Goal: Task Accomplishment & Management: Use online tool/utility

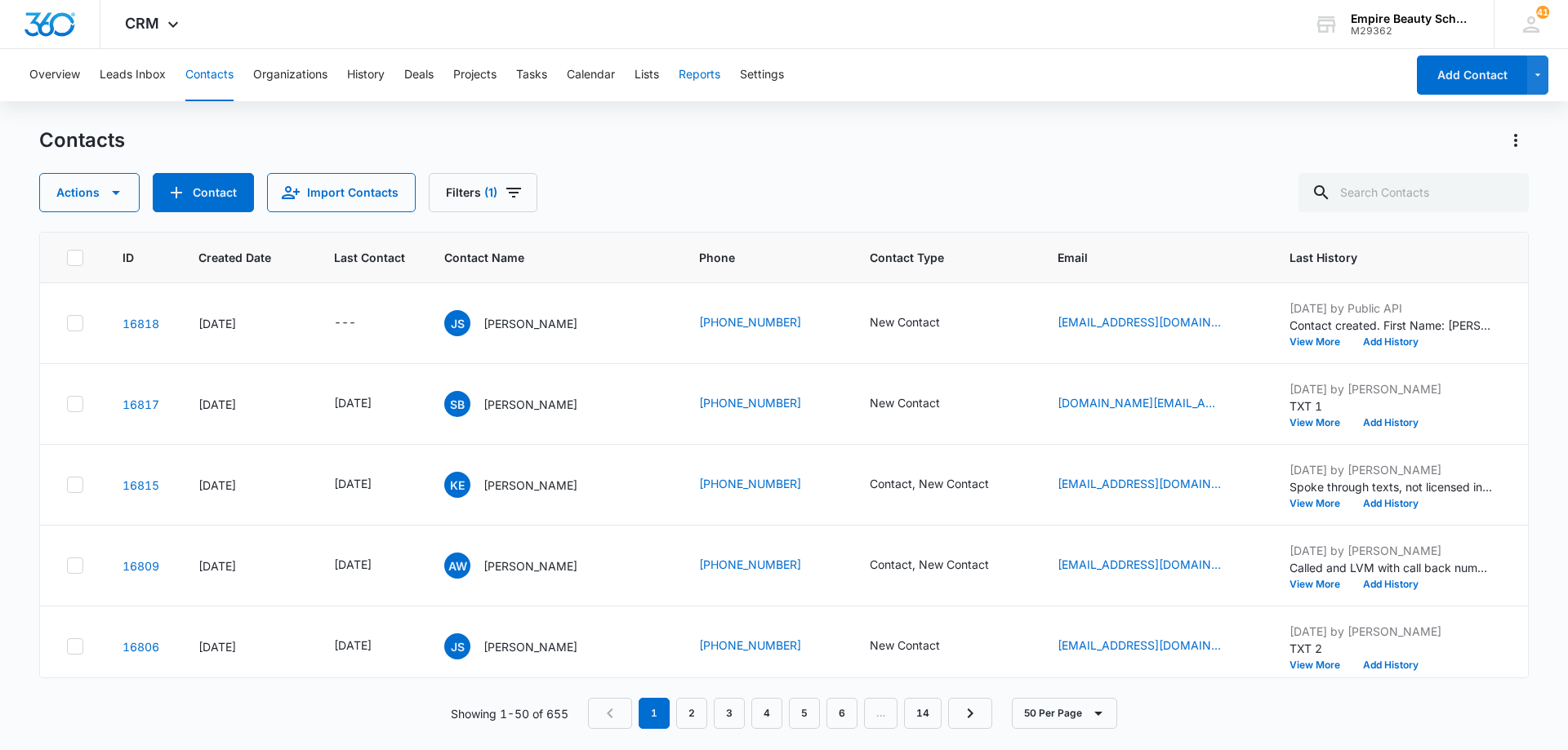
click at [710, 79] on button "Reports" at bounding box center [699, 74] width 42 height 52
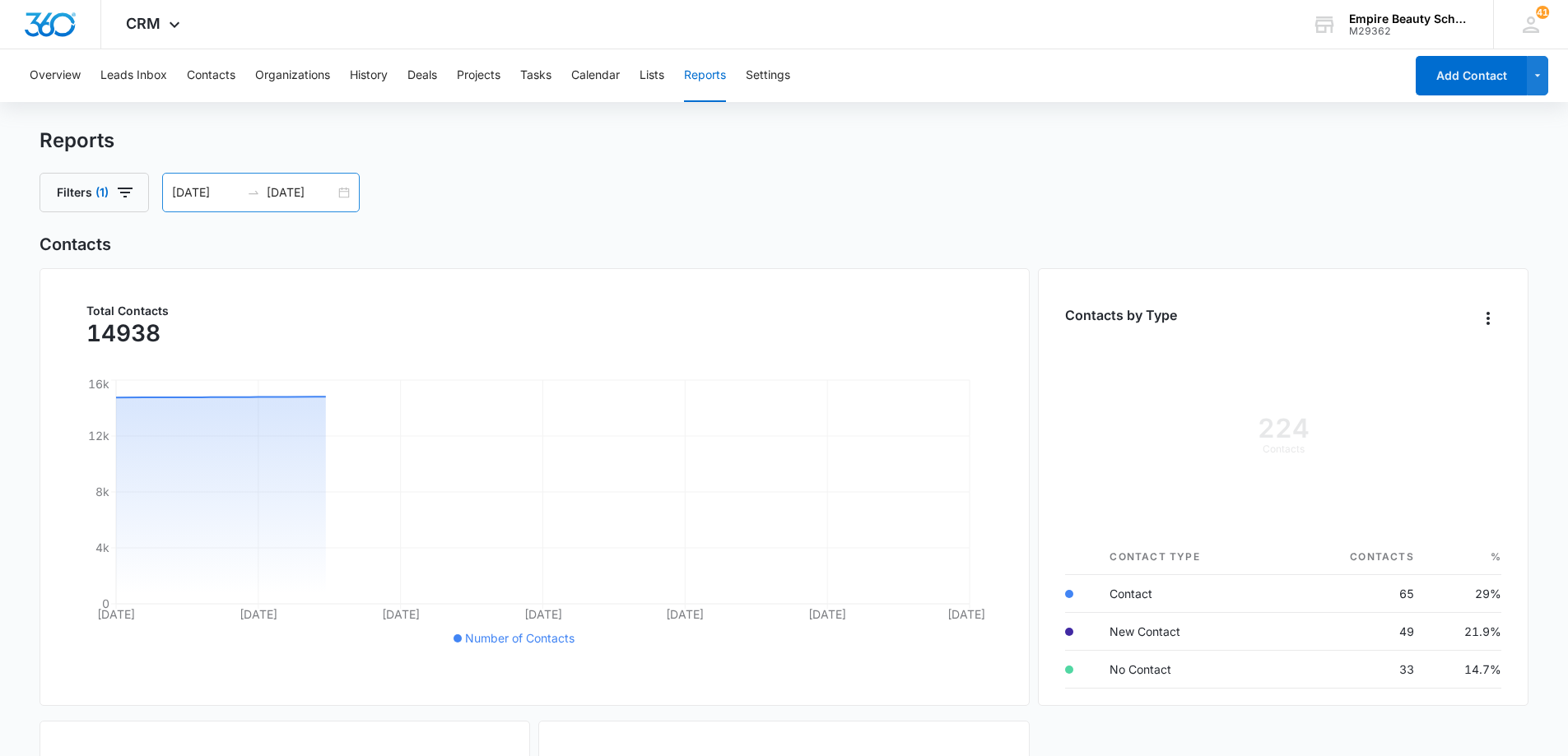
click at [190, 192] on input "[DATE]" at bounding box center [206, 192] width 68 height 18
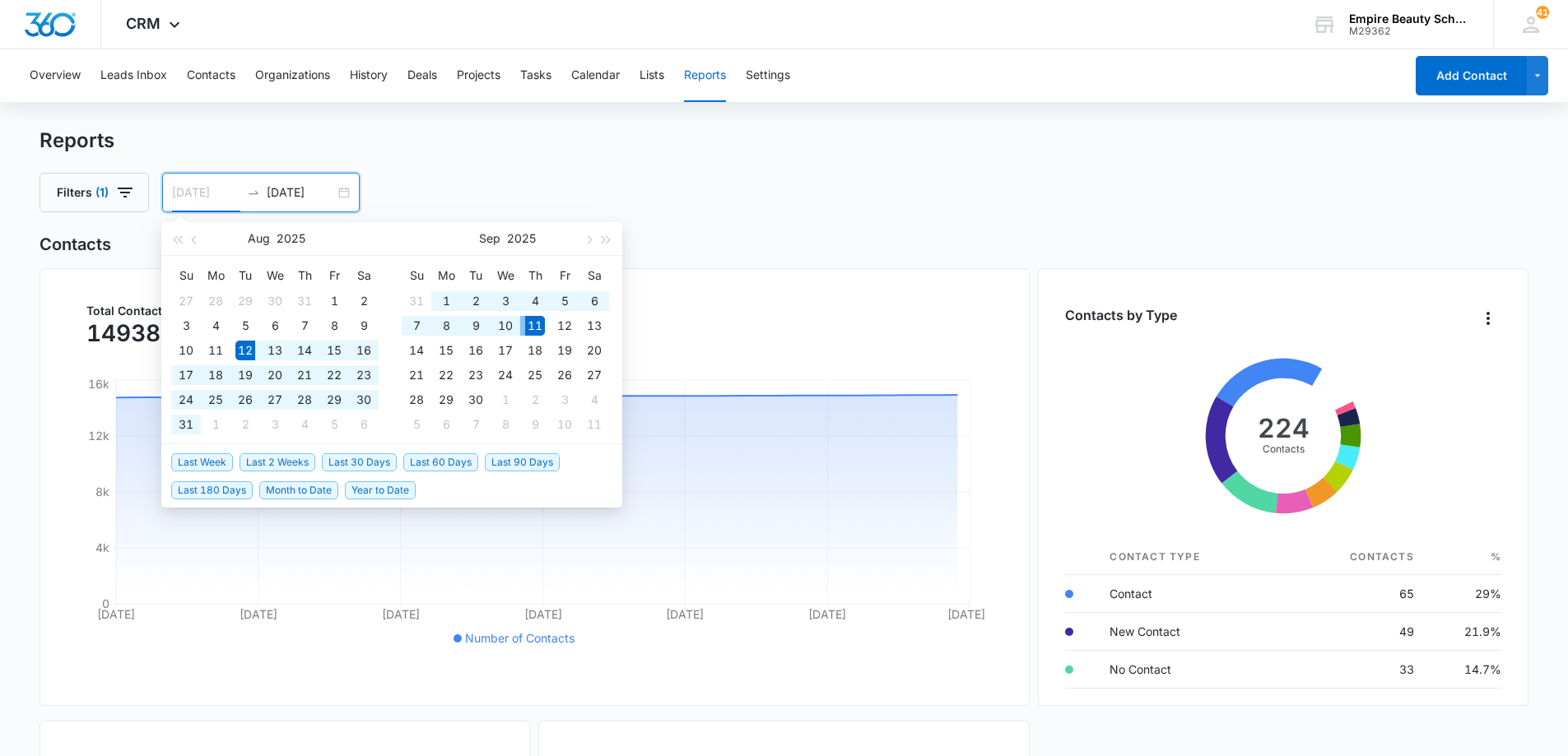
type input "[DATE]"
click at [536, 324] on div "11" at bounding box center [535, 325] width 20 height 20
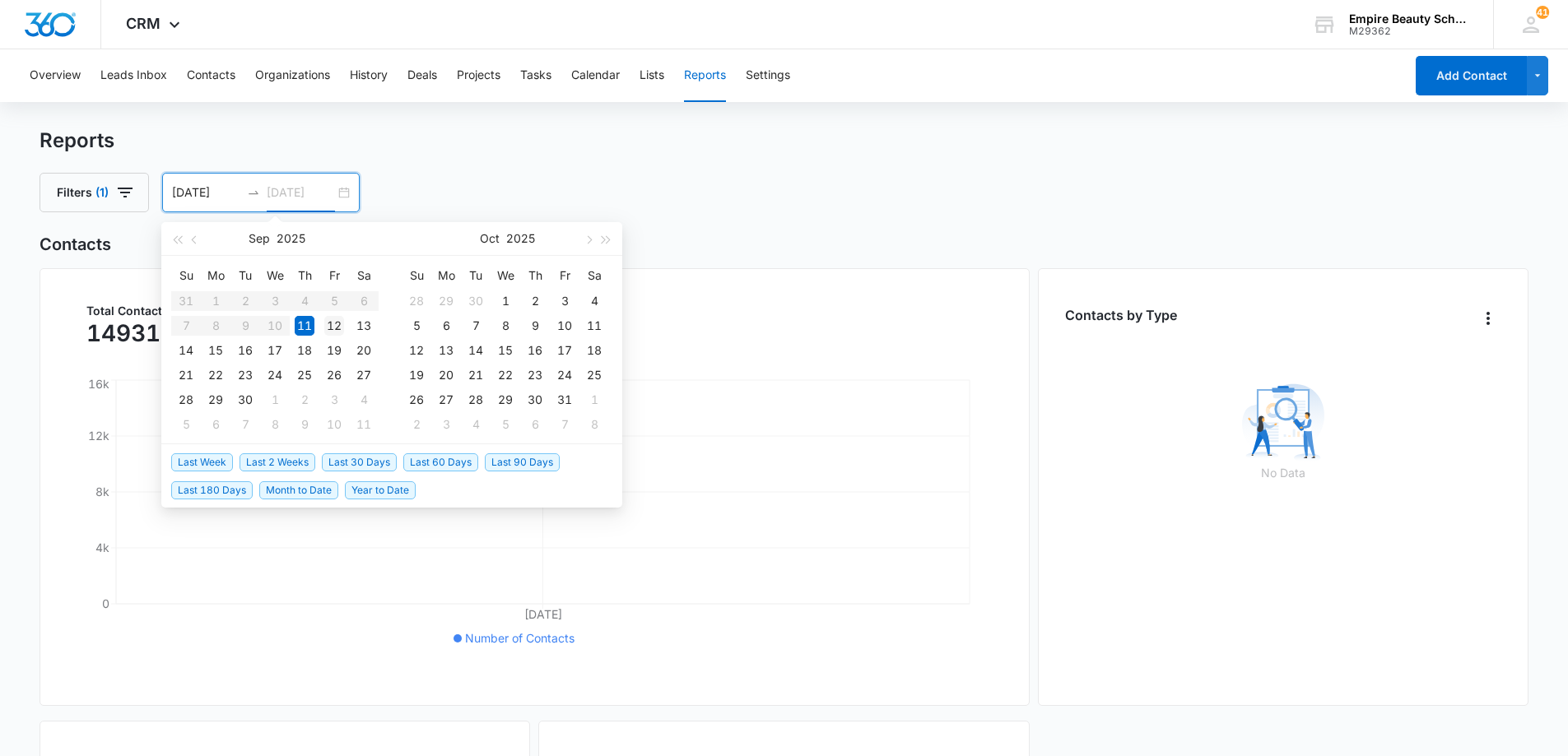
type input "[DATE]"
click at [327, 323] on div "12" at bounding box center [334, 325] width 20 height 20
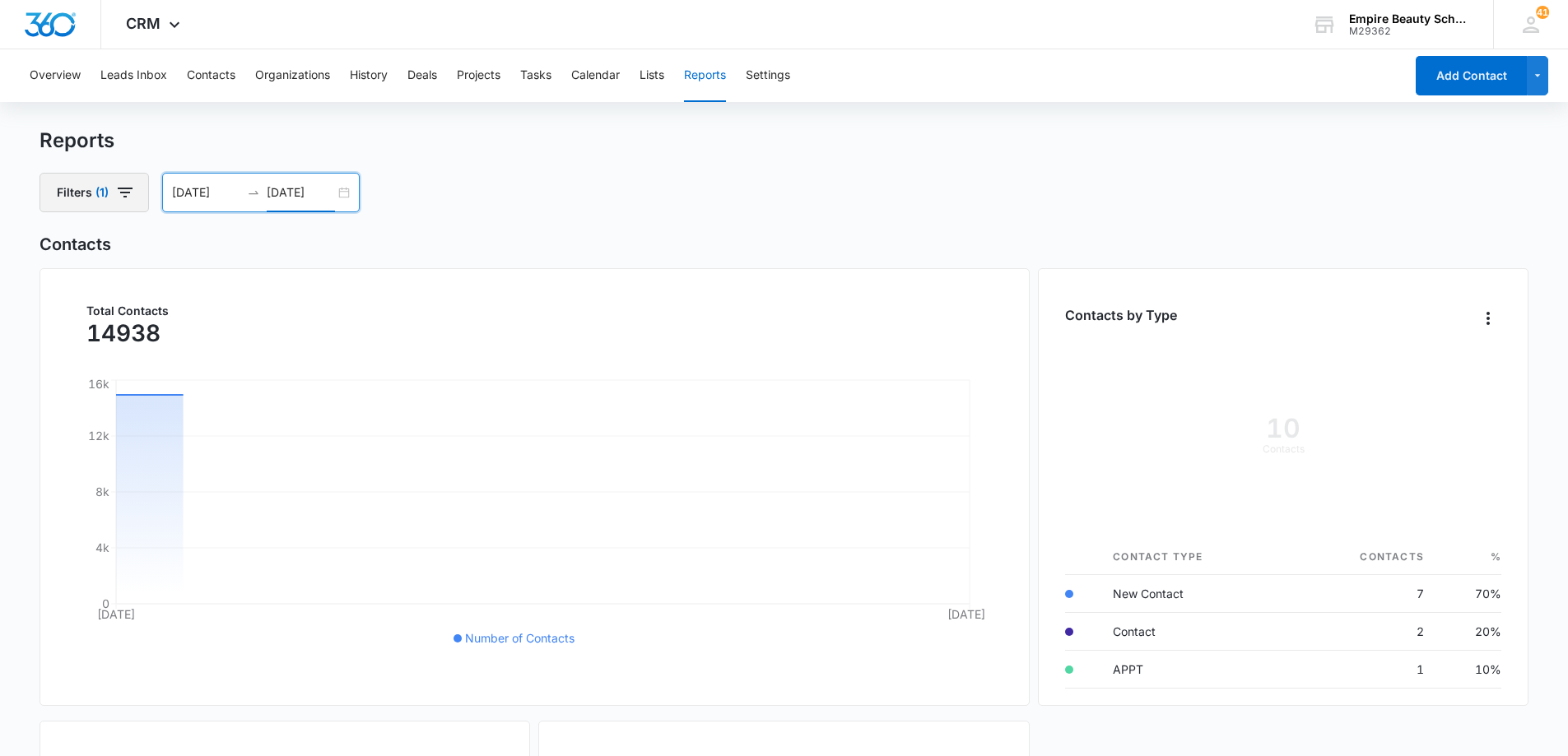
click at [129, 200] on icon "button" at bounding box center [125, 192] width 20 height 20
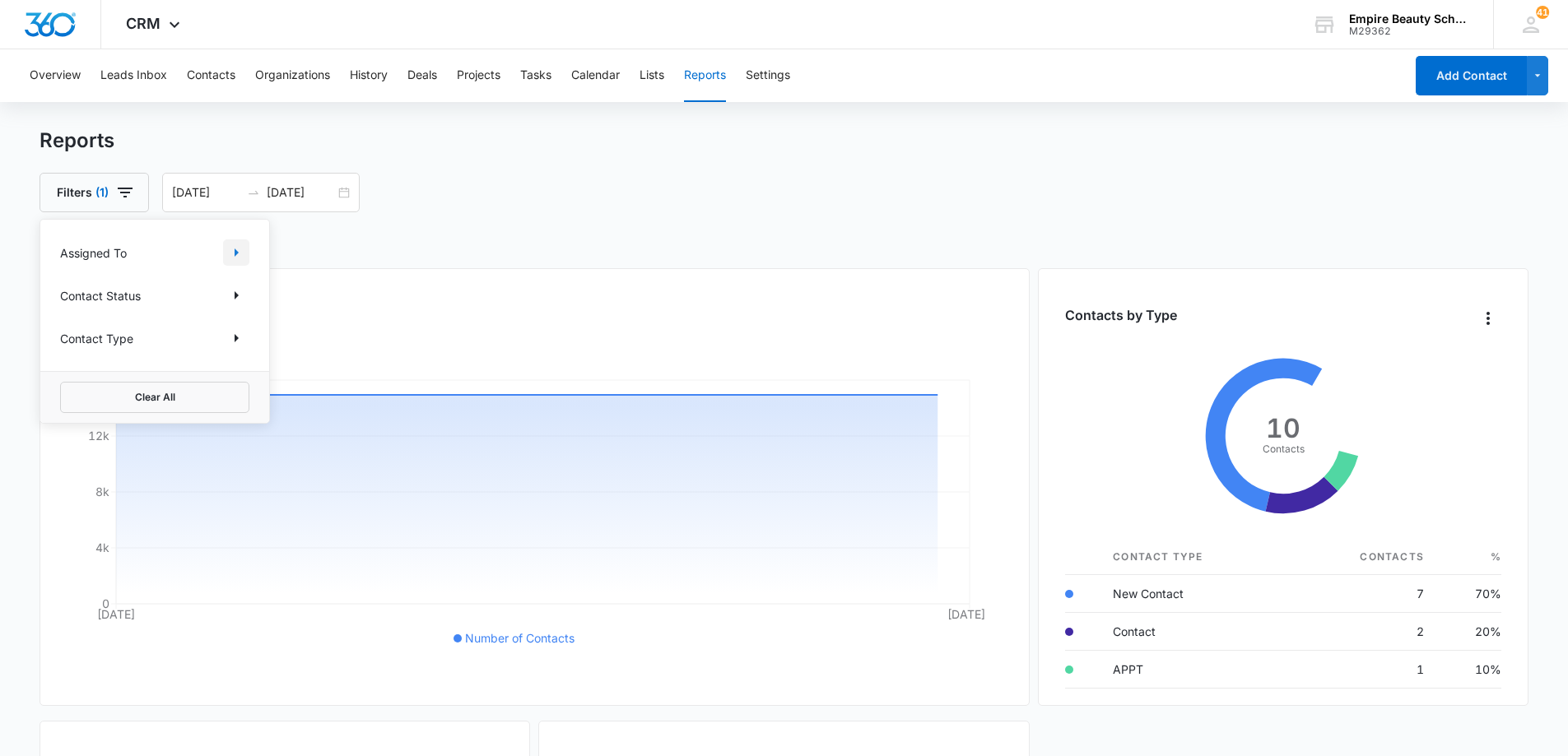
click at [230, 258] on icon "Show Assigned To filters" at bounding box center [236, 252] width 20 height 20
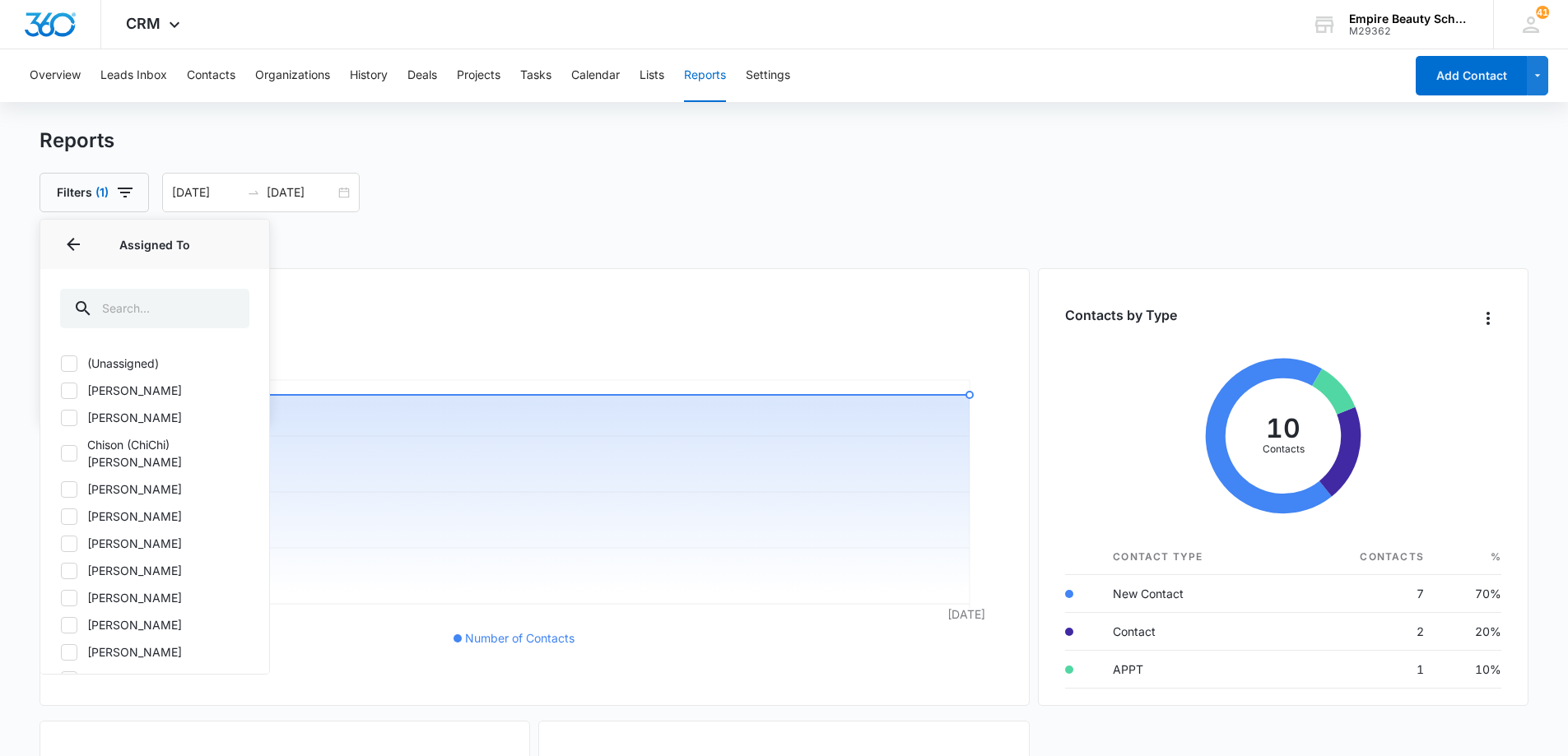
click at [73, 389] on icon at bounding box center [69, 390] width 9 height 8
click at [61, 390] on input "[PERSON_NAME]" at bounding box center [60, 390] width 1 height 1
checkbox input "true"
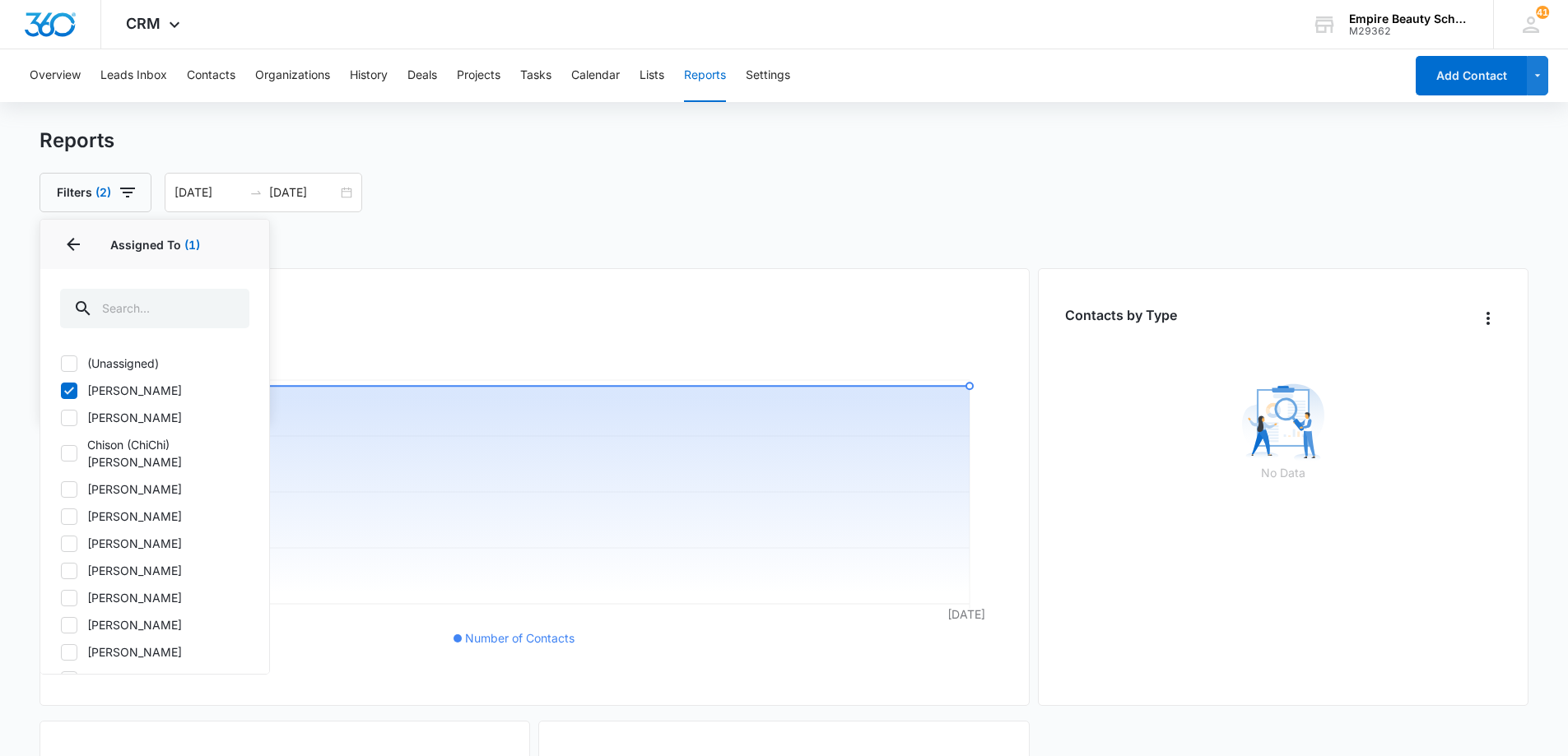
click at [1074, 196] on div "Filters (2) Assigned To 1 Assigned To (1) (Unassigned) [PERSON_NAME] [PERSON_NA…" at bounding box center [784, 193] width 1490 height 40
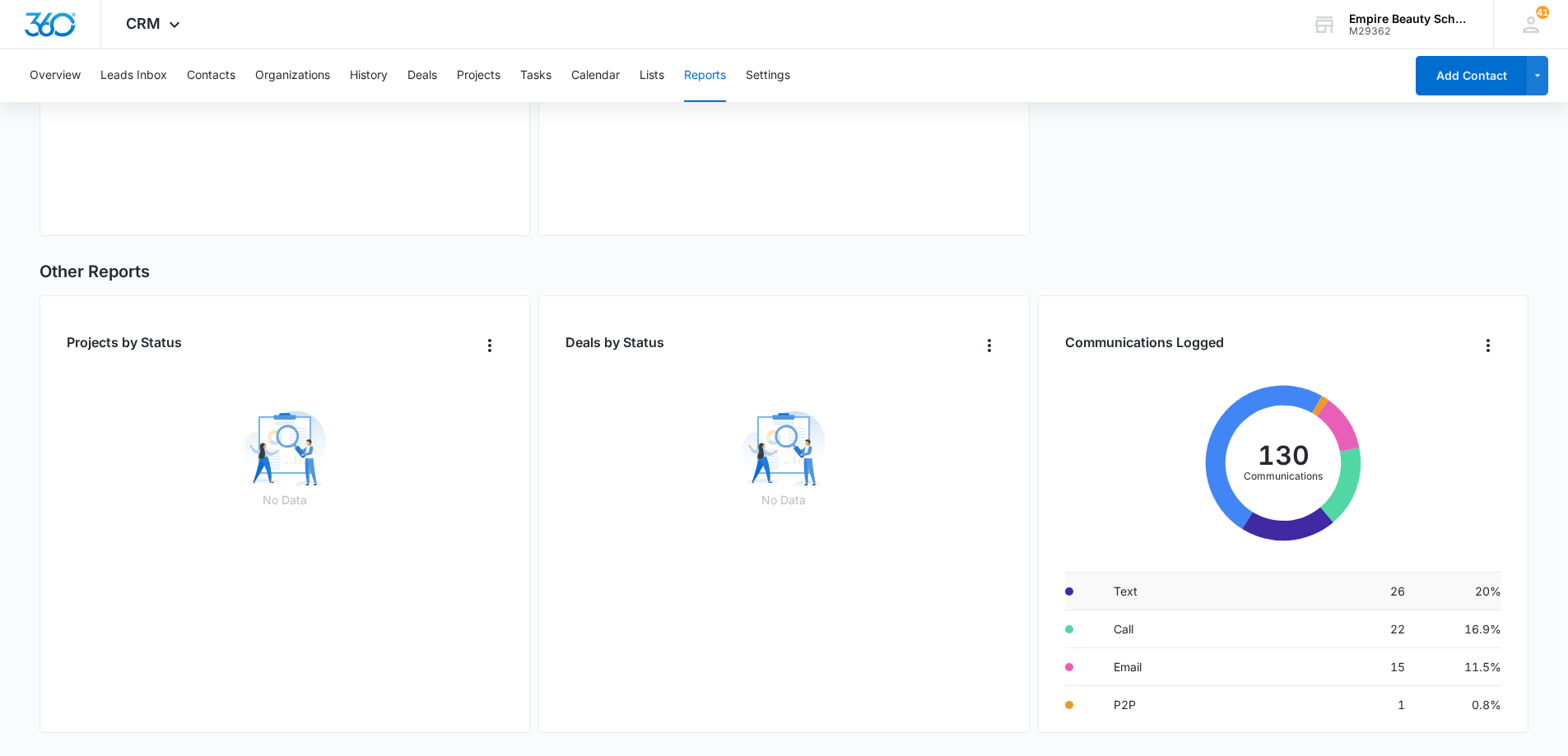
scroll to position [69, 0]
